Goal: Task Accomplishment & Management: Use online tool/utility

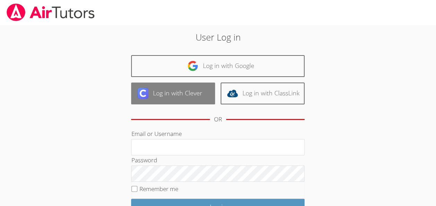
click at [207, 85] on link "Log in with Clever" at bounding box center [173, 94] width 84 height 22
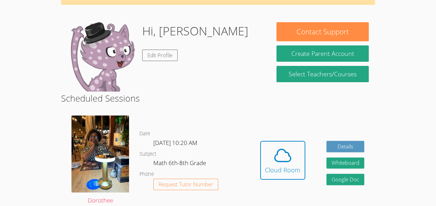
scroll to position [51, 0]
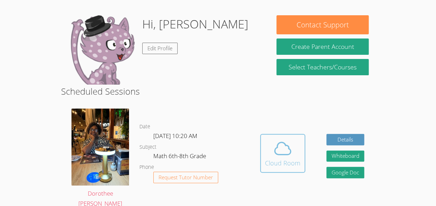
click at [273, 148] on icon at bounding box center [282, 148] width 19 height 19
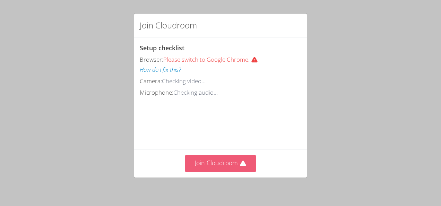
click at [242, 162] on icon at bounding box center [243, 163] width 7 height 7
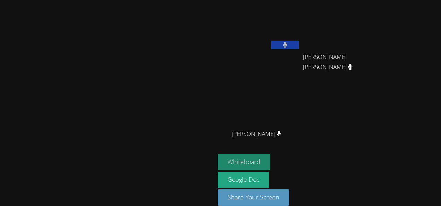
click at [270, 162] on button "Whiteboard" at bounding box center [244, 162] width 52 height 16
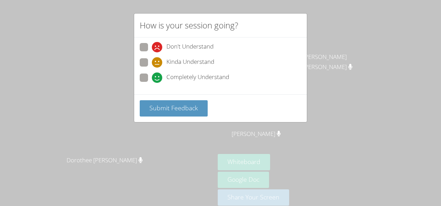
click at [171, 80] on span "Completely Understand" at bounding box center [197, 77] width 63 height 10
click at [158, 79] on input "Completely Understand" at bounding box center [155, 76] width 6 height 6
radio input "true"
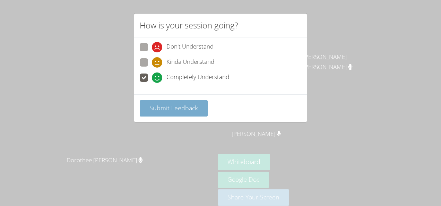
click at [170, 110] on span "Submit Feedback" at bounding box center [173, 108] width 49 height 8
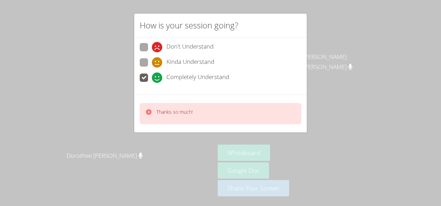
click at [120, 103] on div "How is your session going? Don't Understand Kinda Understand Completely Underst…" at bounding box center [220, 103] width 441 height 206
